Goal: Task Accomplishment & Management: Manage account settings

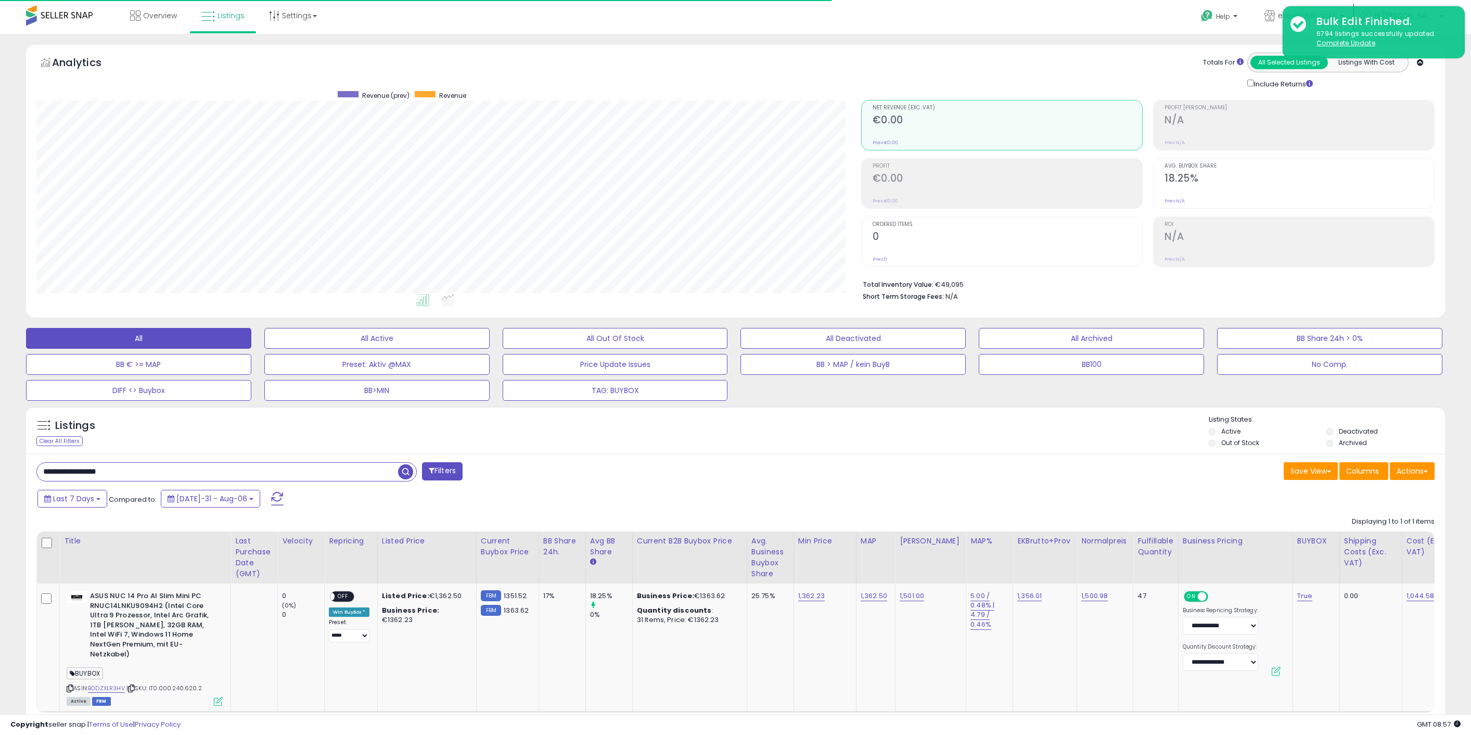
select select "**"
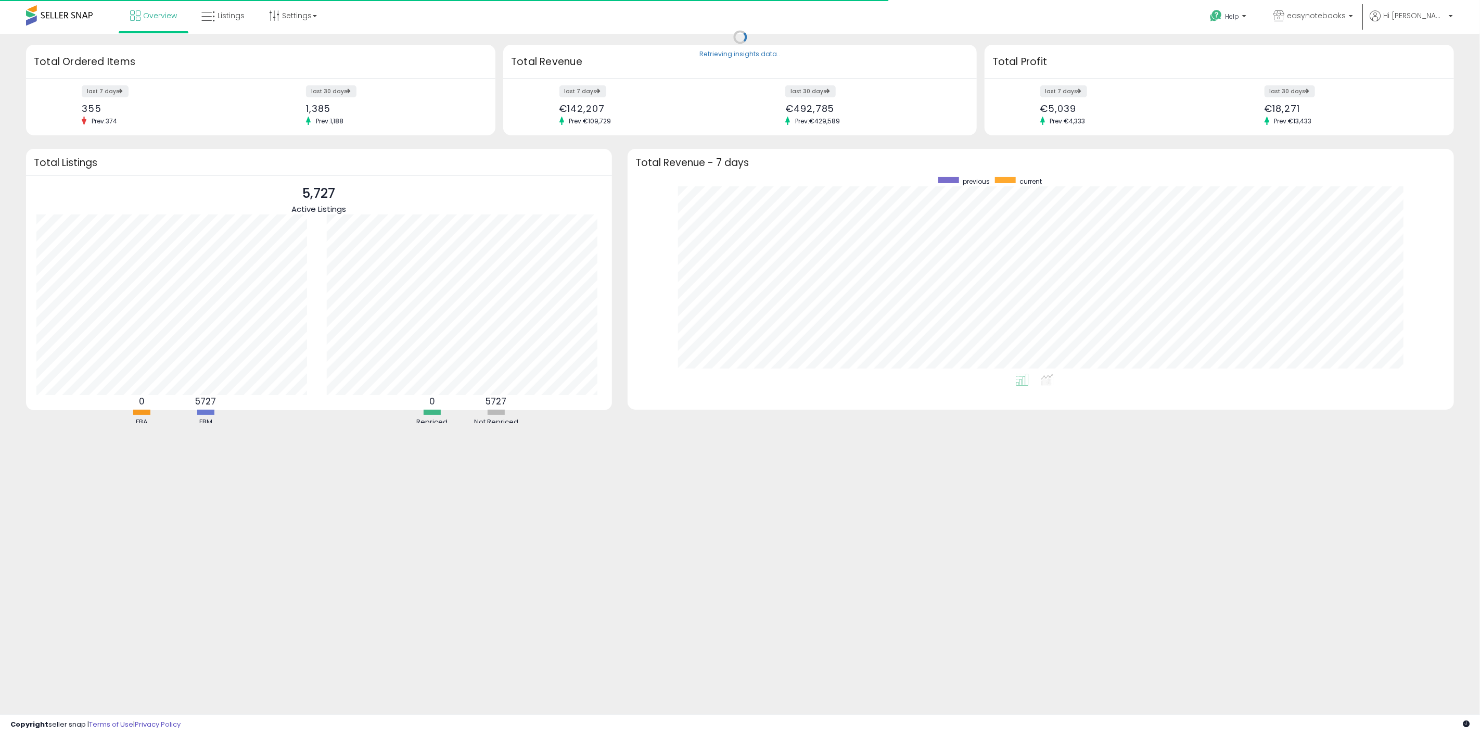
scroll to position [197, 806]
click at [1426, 11] on span "Hi [PERSON_NAME]" at bounding box center [1414, 15] width 62 height 10
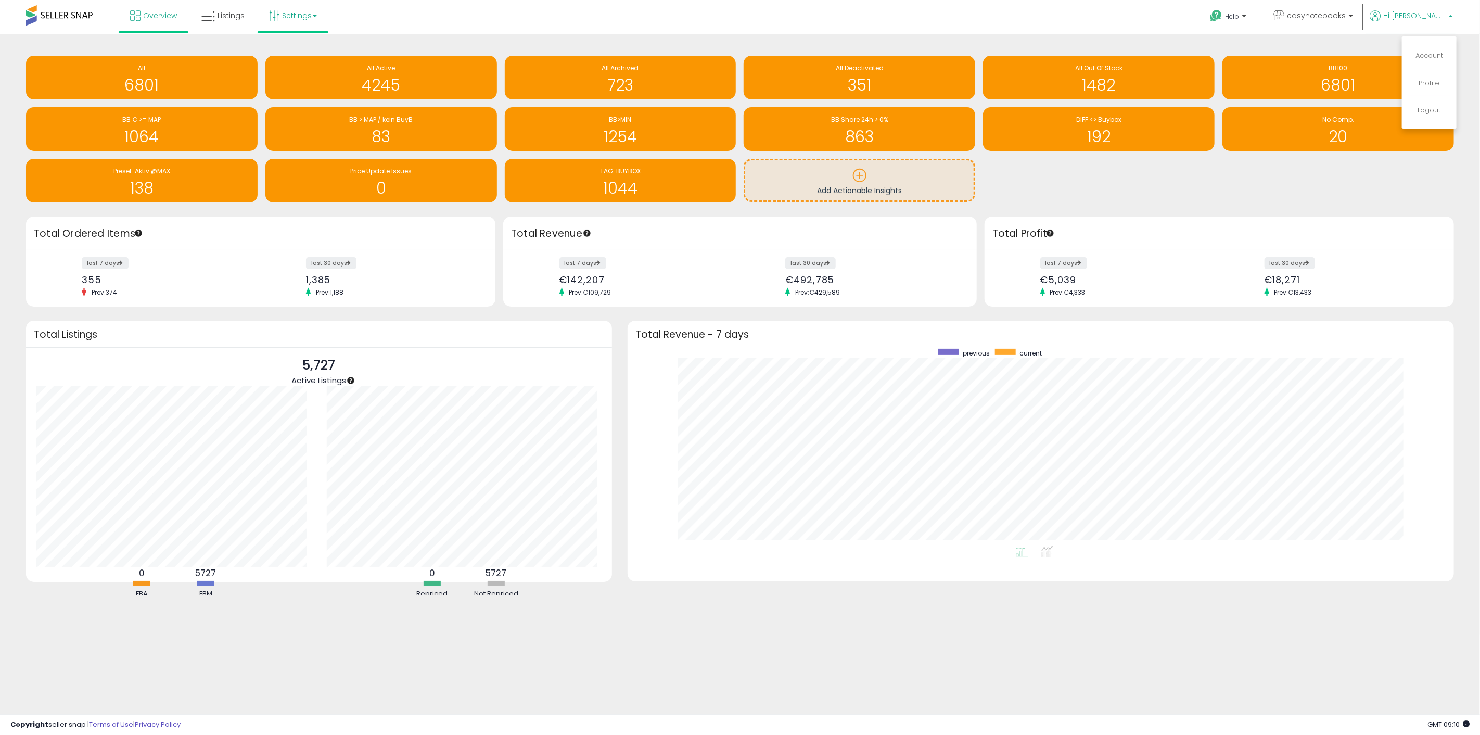
click at [307, 8] on link "Settings" at bounding box center [292, 15] width 63 height 31
click at [303, 57] on p "Store settings" at bounding box center [301, 53] width 61 height 10
click at [298, 21] on link "Settings" at bounding box center [292, 15] width 63 height 31
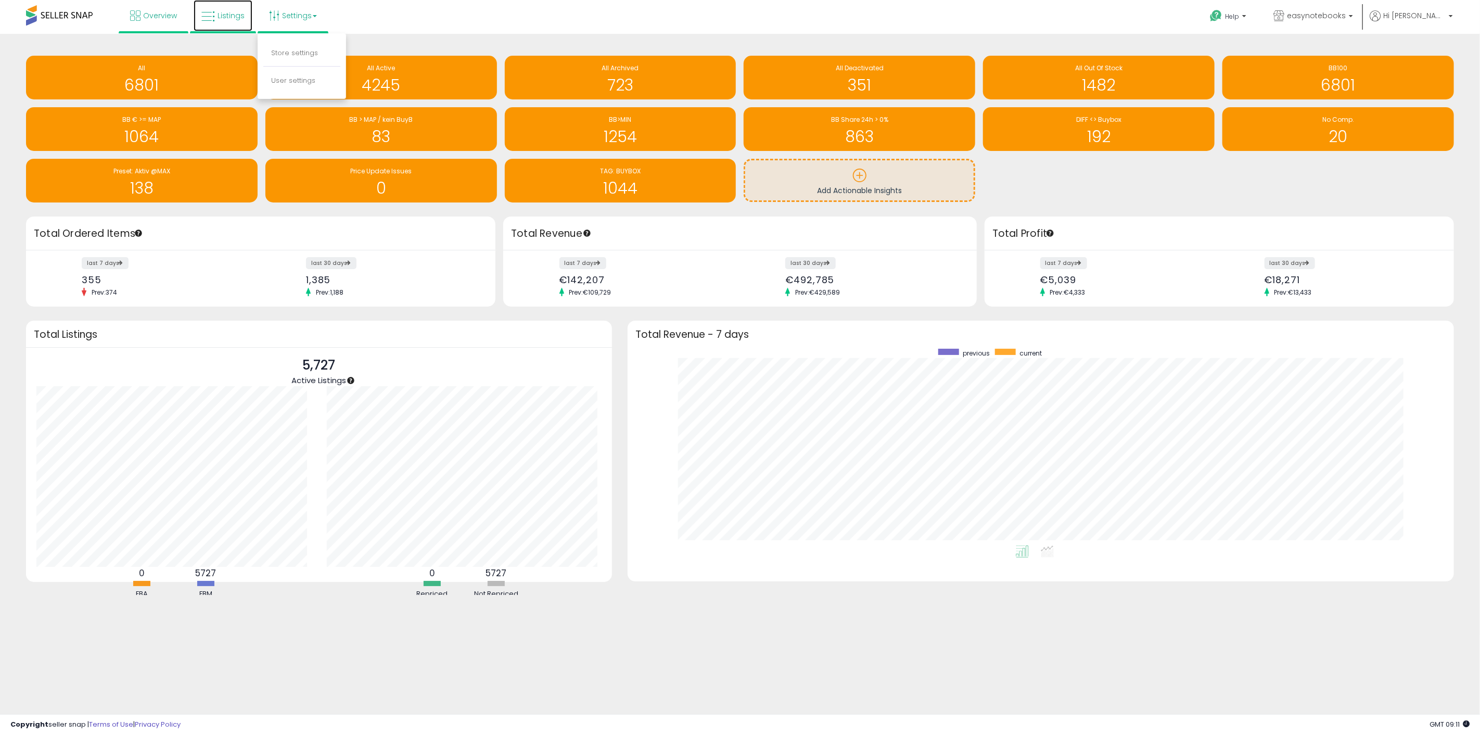
click at [229, 14] on span "Listings" at bounding box center [231, 15] width 27 height 10
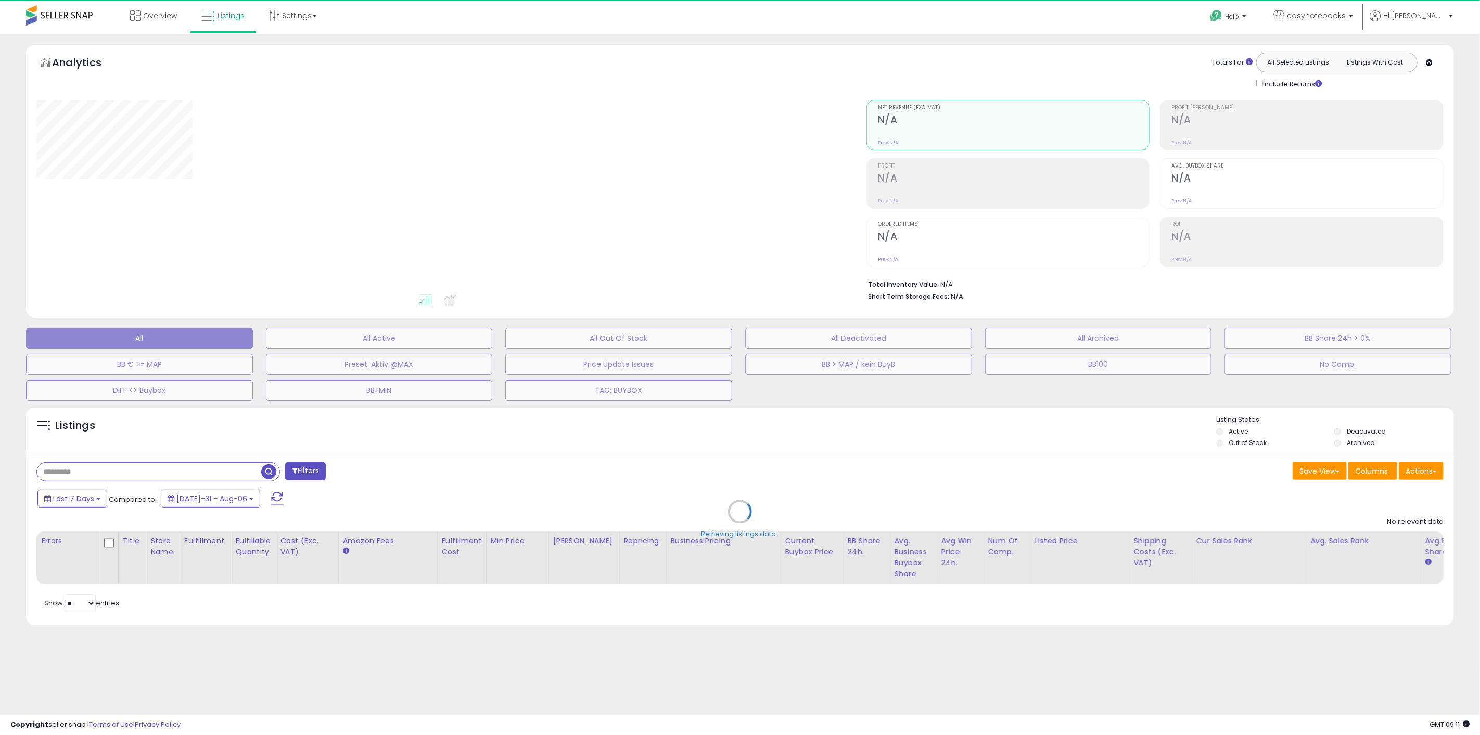
click at [187, 473] on div "Retrieving listings data.." at bounding box center [740, 519] width 1444 height 237
click at [142, 477] on div "Retrieving listings data.." at bounding box center [740, 519] width 1444 height 237
click at [147, 477] on div "Retrieving listings data.." at bounding box center [740, 519] width 1444 height 237
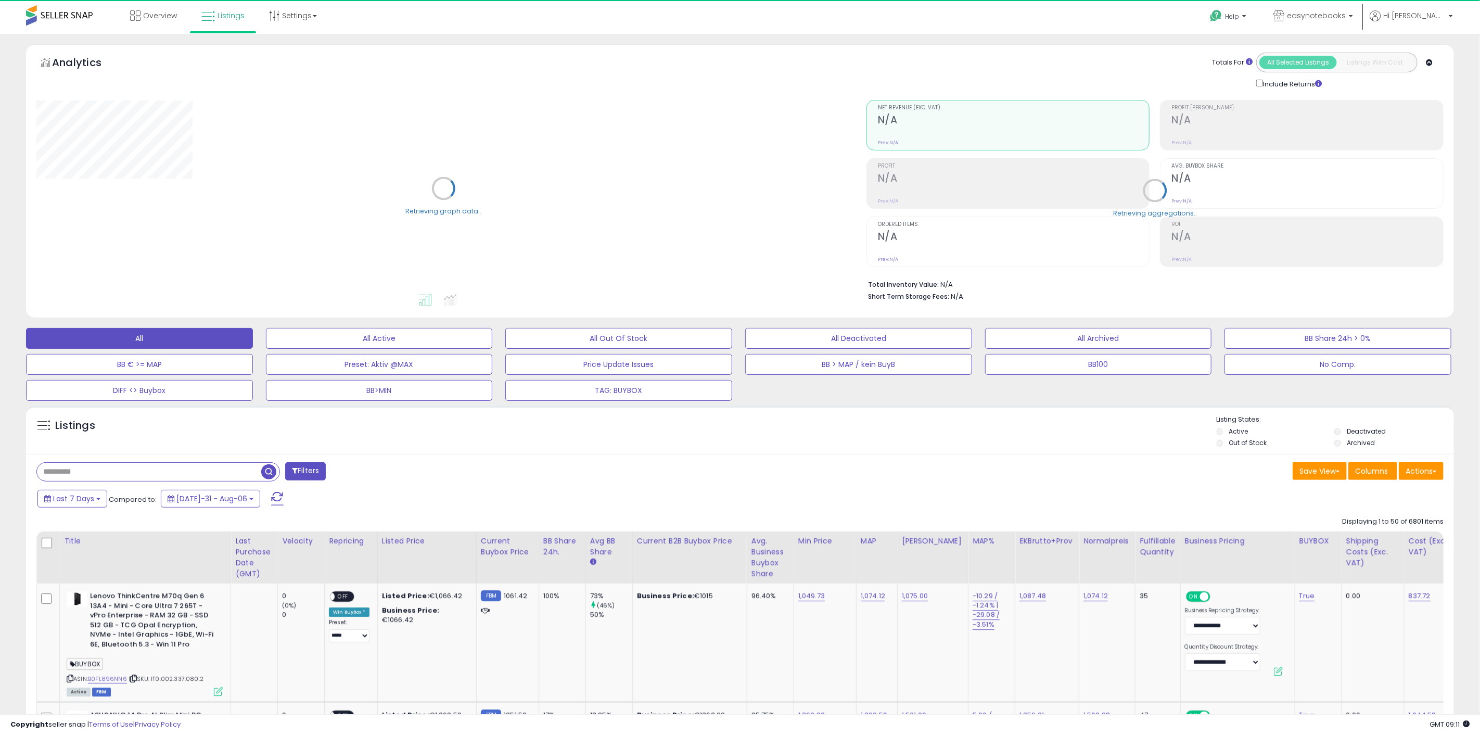
select select "**"
click at [135, 471] on input "text" at bounding box center [148, 472] width 223 height 18
paste input "*********"
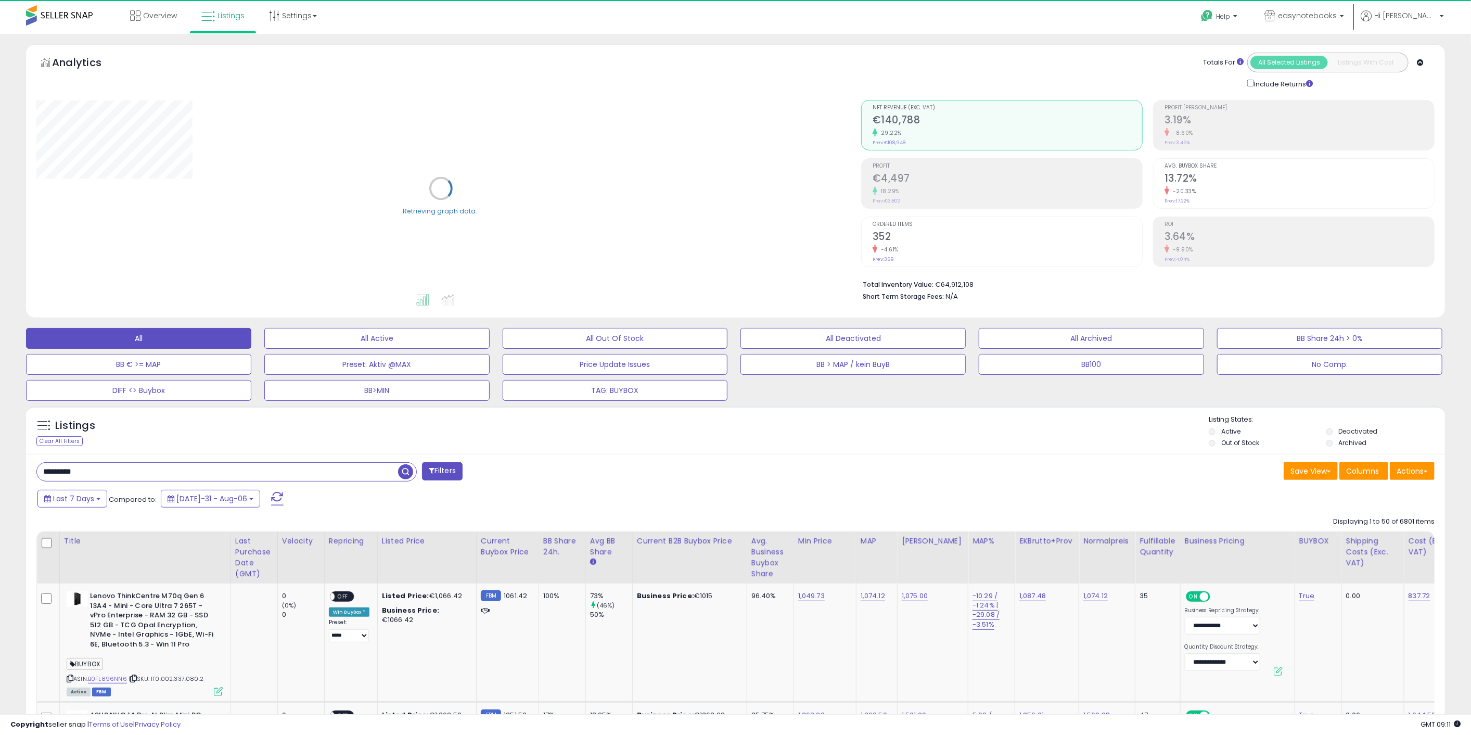
type input "*********"
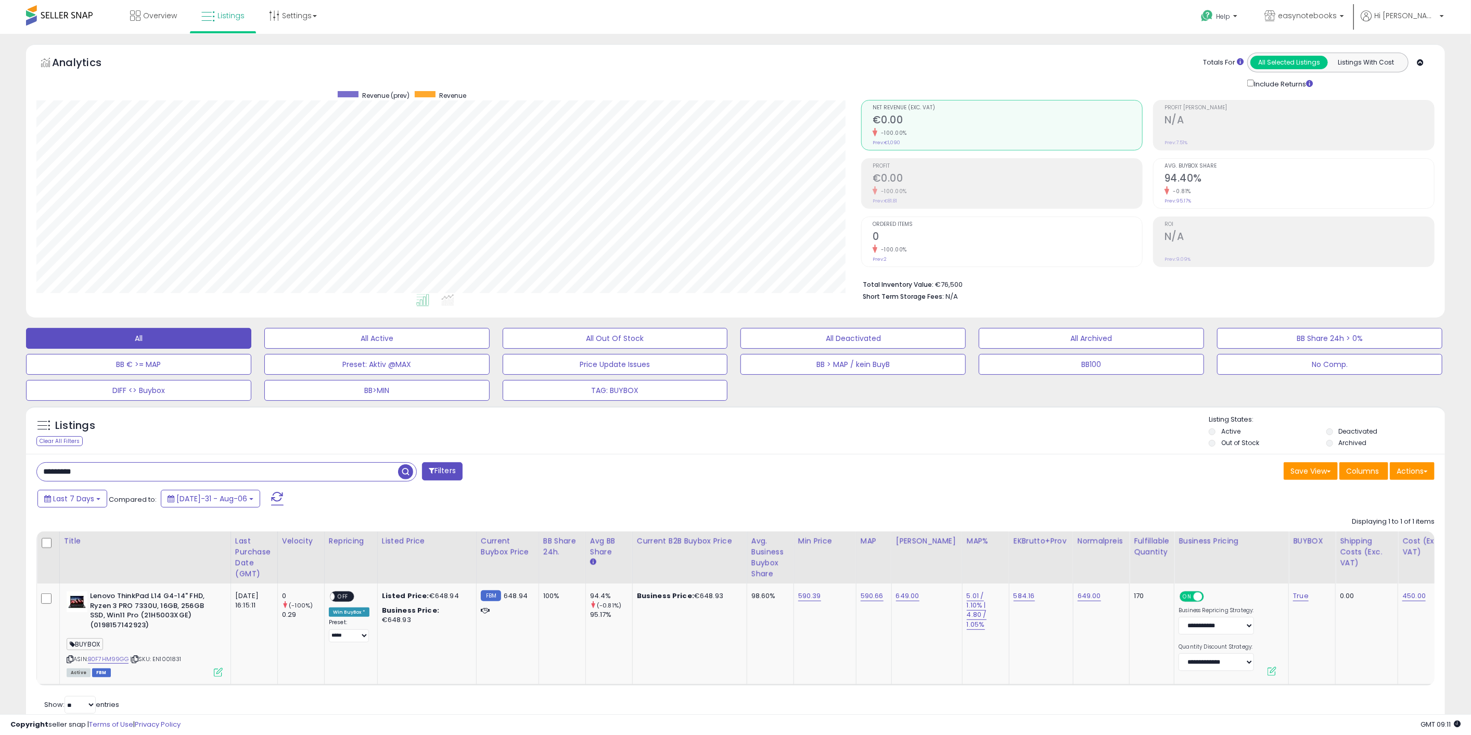
scroll to position [213, 825]
drag, startPoint x: 509, startPoint y: 32, endPoint x: 310, endPoint y: 9, distance: 200.7
click at [314, 5] on link "Settings" at bounding box center [292, 15] width 63 height 31
click at [301, 57] on link "Store settings" at bounding box center [294, 53] width 47 height 10
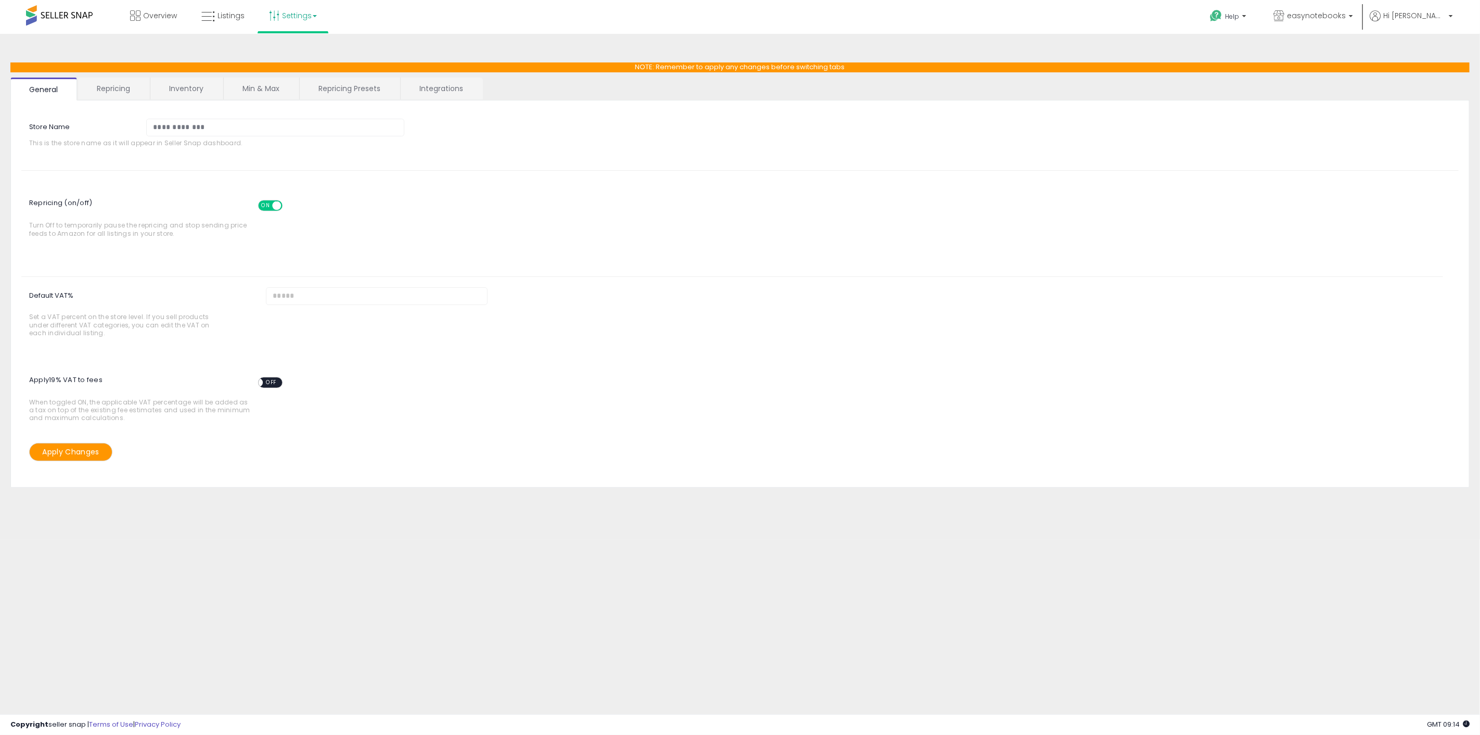
click at [125, 87] on link "Repricing" at bounding box center [113, 89] width 71 height 22
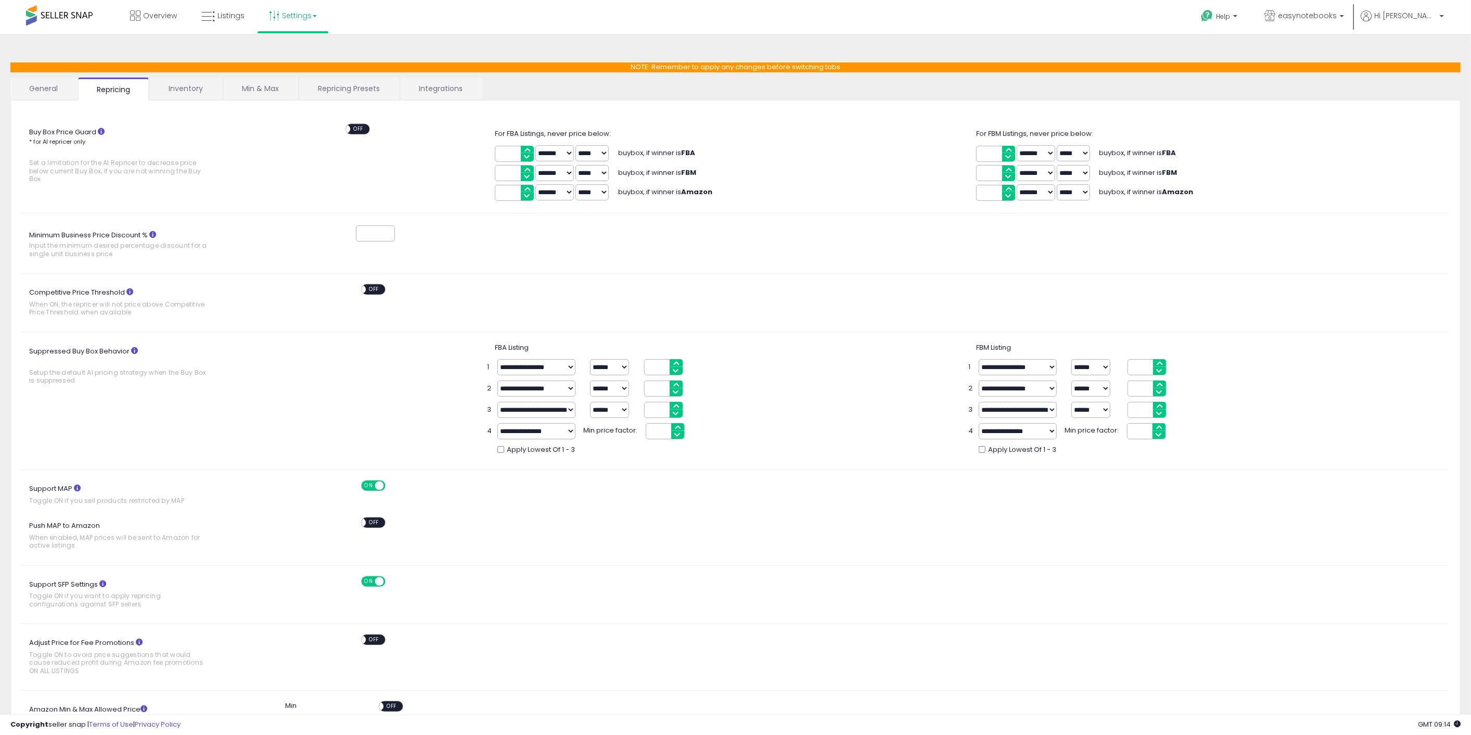
click at [52, 85] on link "General" at bounding box center [43, 89] width 67 height 22
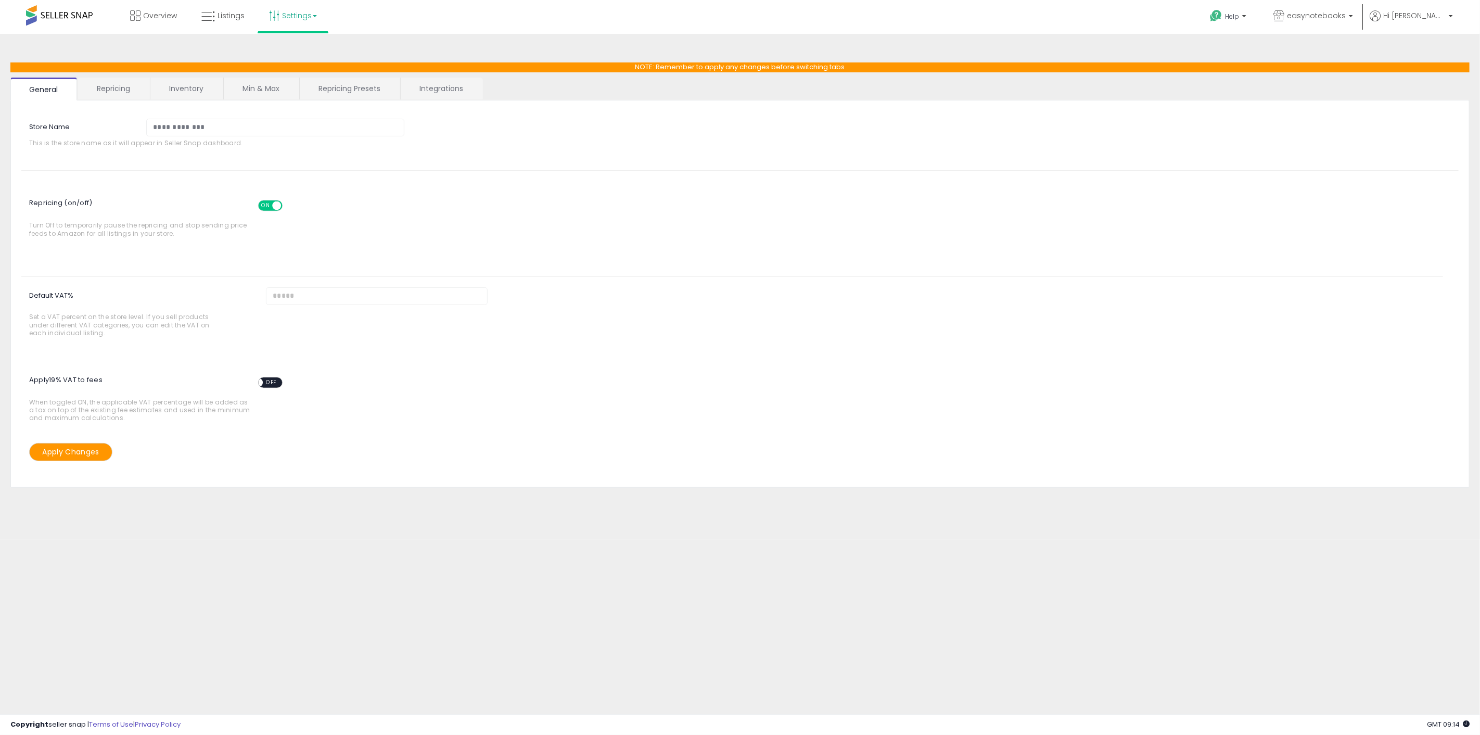
click at [266, 206] on span "ON" at bounding box center [265, 205] width 13 height 9
click at [46, 455] on button "Apply Changes" at bounding box center [70, 452] width 83 height 18
